Goal: Information Seeking & Learning: Learn about a topic

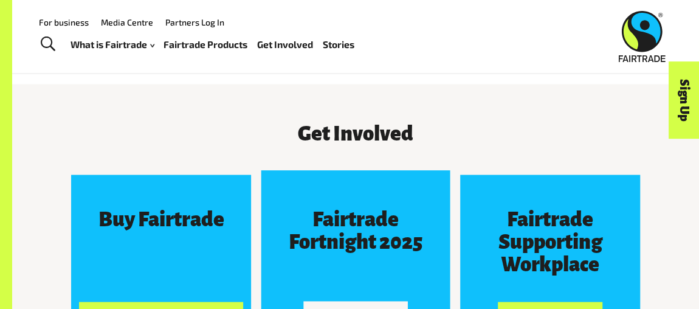
scroll to position [773, 0]
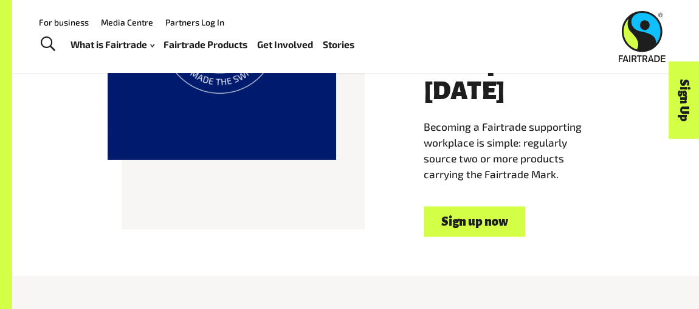
click at [224, 42] on link "Fairtrade Products" at bounding box center [205, 44] width 84 height 17
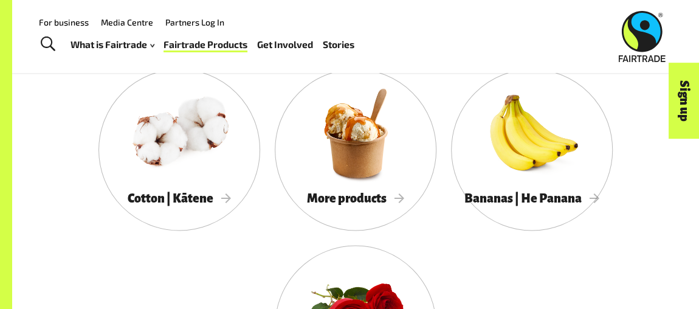
scroll to position [1049, 0]
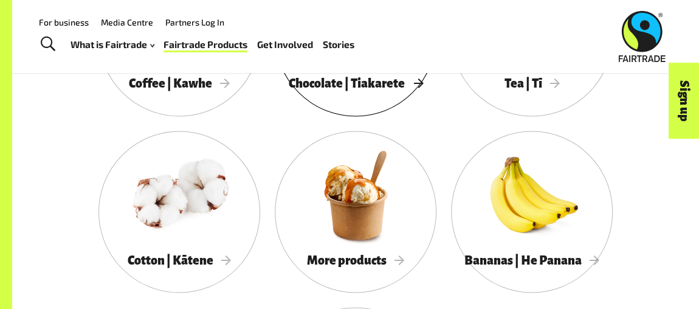
click at [378, 71] on div at bounding box center [356, 18] width 162 height 105
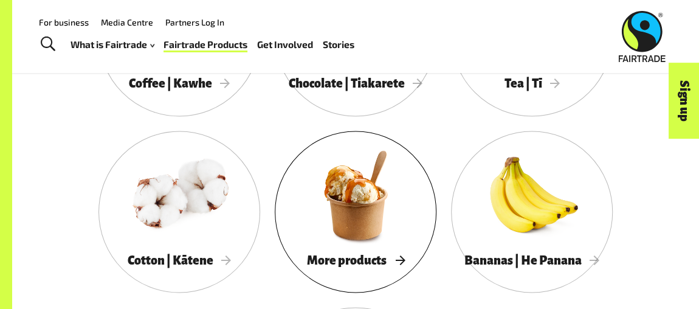
click at [351, 233] on div at bounding box center [356, 194] width 162 height 105
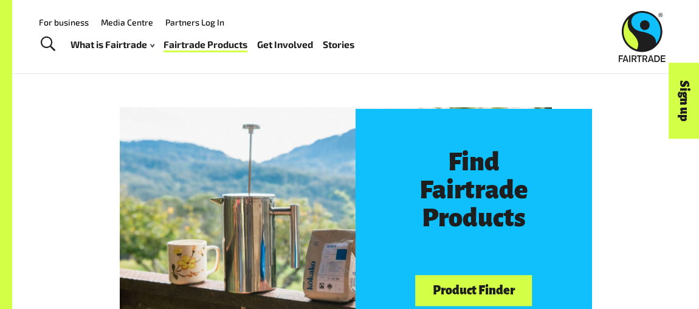
scroll to position [331, 0]
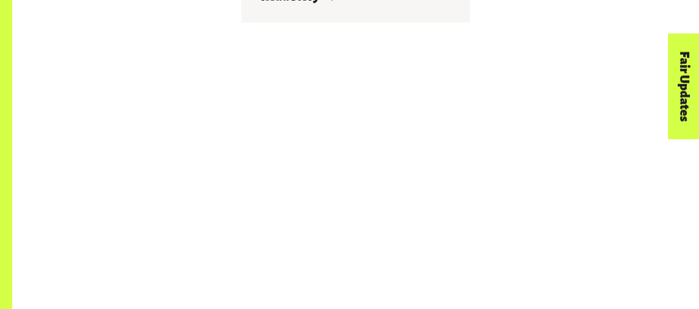
scroll to position [2209, 0]
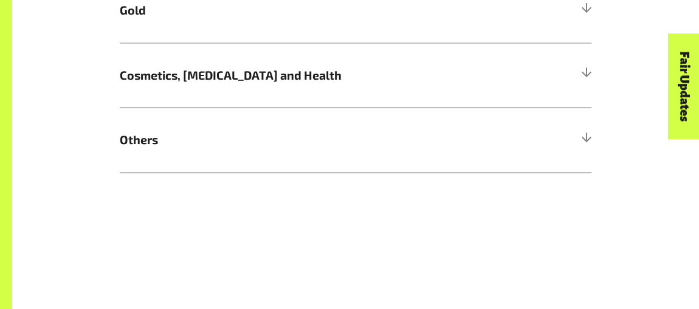
scroll to position [994, 0]
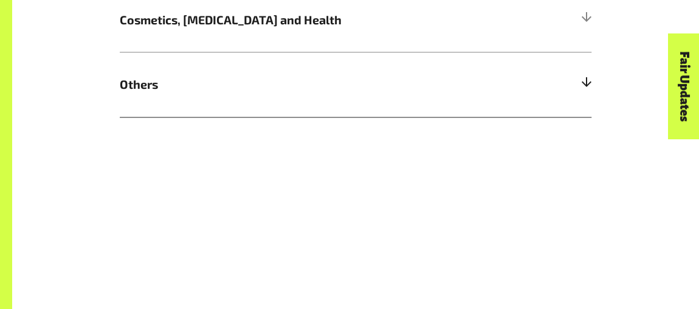
click at [584, 90] on div at bounding box center [585, 84] width 11 height 11
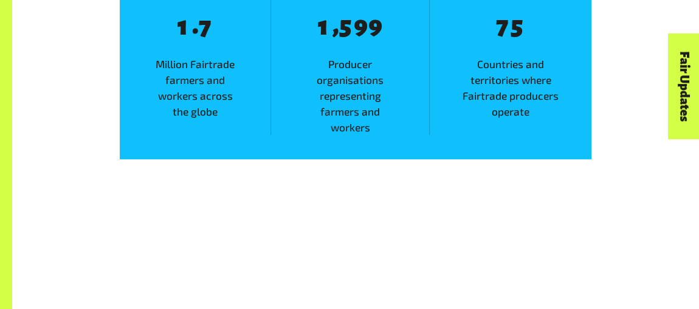
scroll to position [1988, 0]
